Goal: Task Accomplishment & Management: Manage account settings

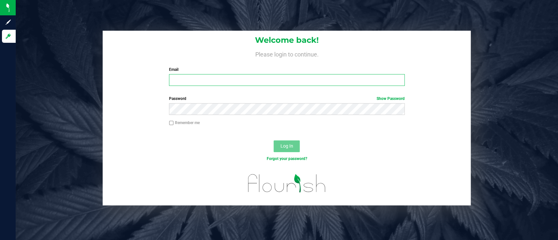
type input "[PERSON_NAME][EMAIL_ADDRESS][DOMAIN_NAME]"
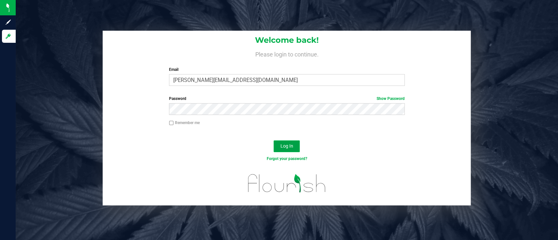
click at [292, 146] on span "Log In" at bounding box center [287, 146] width 13 height 5
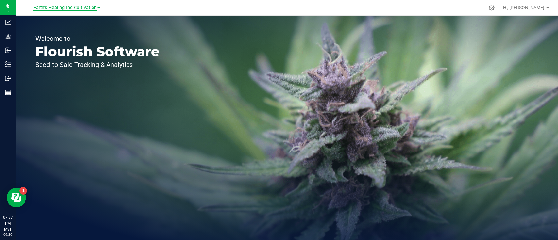
click at [75, 6] on span "Earth's Healing Inc Cultivation" at bounding box center [64, 8] width 63 height 6
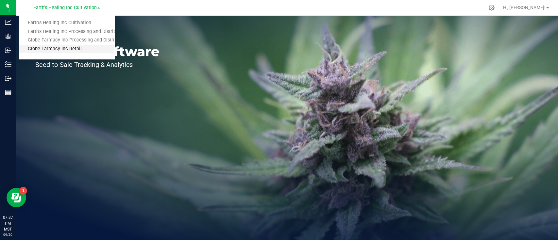
click at [58, 47] on link "Globe Farmacy Inc Retail" at bounding box center [67, 49] width 96 height 9
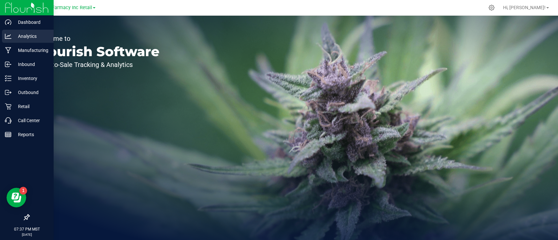
click at [19, 37] on p "Analytics" at bounding box center [30, 36] width 39 height 8
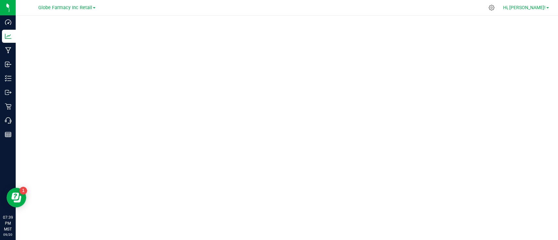
click at [550, 7] on link "Hi, [PERSON_NAME]!" at bounding box center [526, 7] width 51 height 7
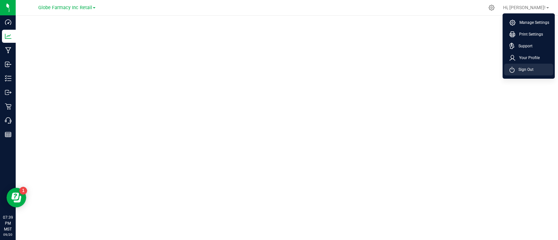
click at [526, 69] on span "Sign Out" at bounding box center [524, 69] width 19 height 7
